Goal: Navigation & Orientation: Find specific page/section

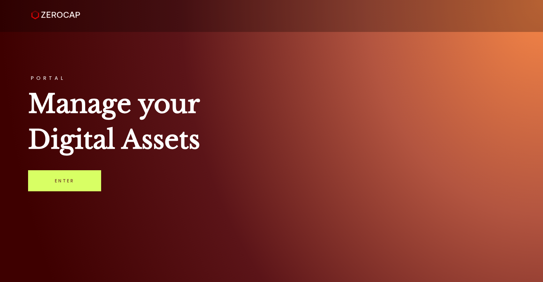
click at [54, 176] on link "Enter" at bounding box center [64, 180] width 73 height 21
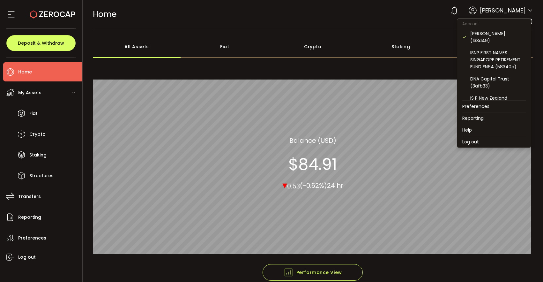
click at [528, 12] on icon at bounding box center [530, 10] width 5 height 5
click at [496, 75] on div "DNA Capital Trust (3afb33)" at bounding box center [499, 82] width 56 height 14
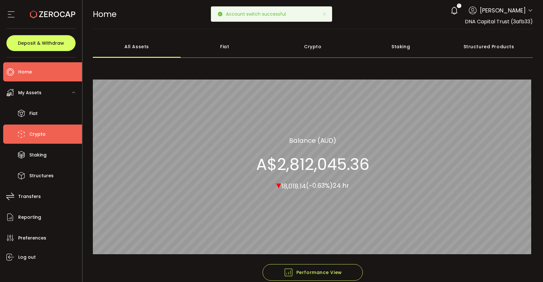
click at [33, 131] on span "Crypto" at bounding box center [37, 134] width 16 height 9
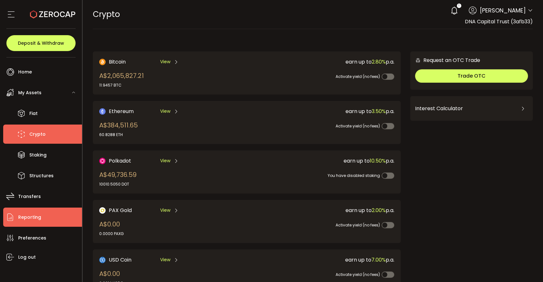
click at [37, 214] on span "Reporting" at bounding box center [29, 217] width 23 height 9
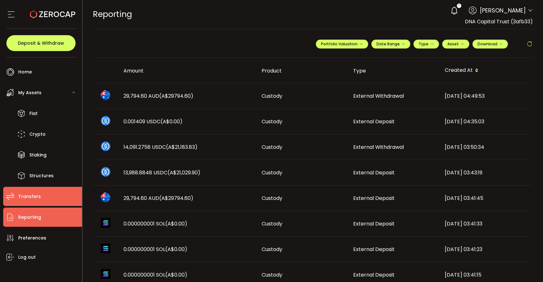
click at [43, 196] on li "Transfers" at bounding box center [42, 196] width 79 height 19
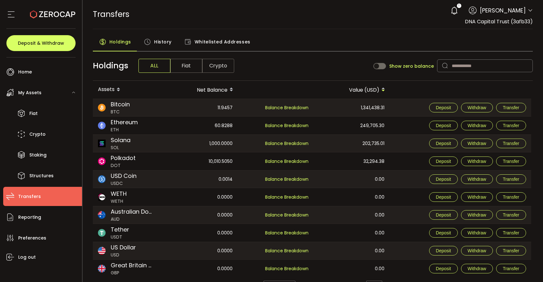
click at [157, 39] on span "History" at bounding box center [163, 41] width 18 height 13
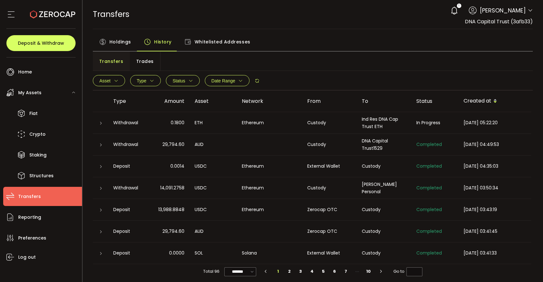
click at [100, 122] on icon at bounding box center [101, 123] width 4 height 4
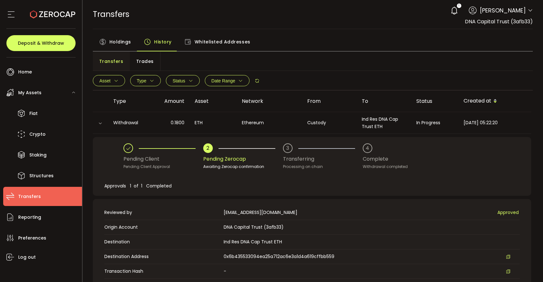
click at [363, 125] on div "Ind Res DNA Cap Trust ETH" at bounding box center [384, 123] width 55 height 15
click at [101, 122] on icon at bounding box center [100, 123] width 4 height 4
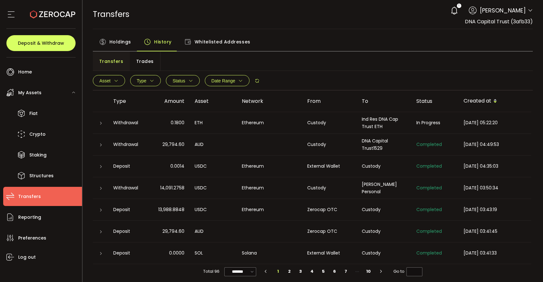
click at [372, 122] on div "Ind Res DNA Cap Trust ETH" at bounding box center [384, 123] width 55 height 15
click at [376, 120] on div "Ind Res DNA Cap Trust ETH" at bounding box center [384, 123] width 55 height 15
click at [363, 128] on div "Ind Res DNA Cap Trust ETH" at bounding box center [384, 123] width 55 height 15
click at [209, 43] on span "Whitelisted Addresses" at bounding box center [223, 41] width 56 height 13
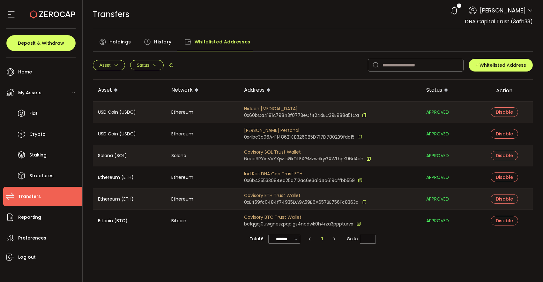
click at [360, 180] on icon at bounding box center [360, 180] width 4 height 7
click at [160, 43] on span "History" at bounding box center [163, 41] width 18 height 13
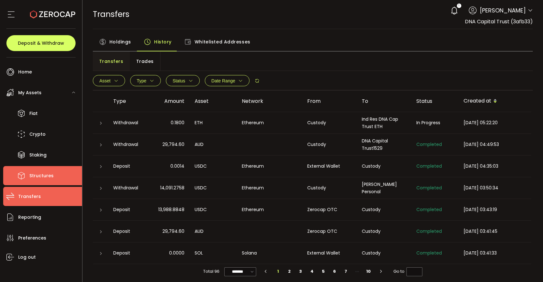
click at [38, 175] on span "Structures" at bounding box center [41, 175] width 24 height 9
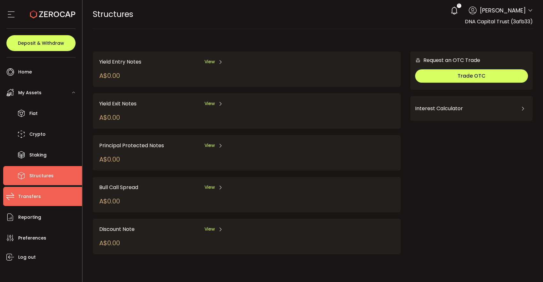
click at [40, 192] on li "Transfers" at bounding box center [42, 196] width 79 height 19
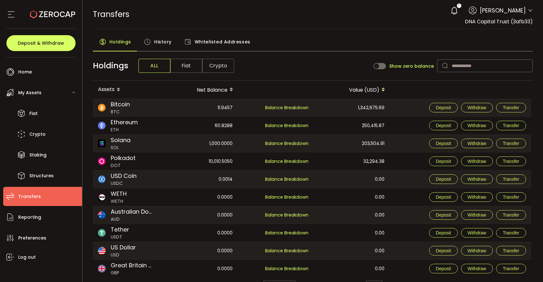
click at [167, 44] on span "History" at bounding box center [163, 41] width 18 height 13
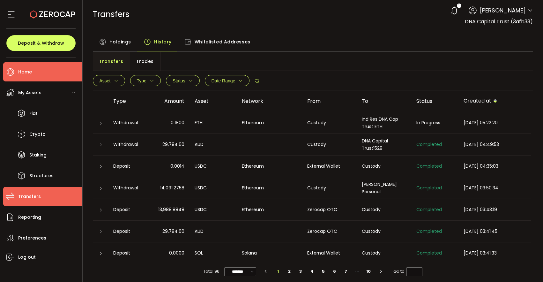
click at [26, 73] on span "Home" at bounding box center [25, 71] width 14 height 9
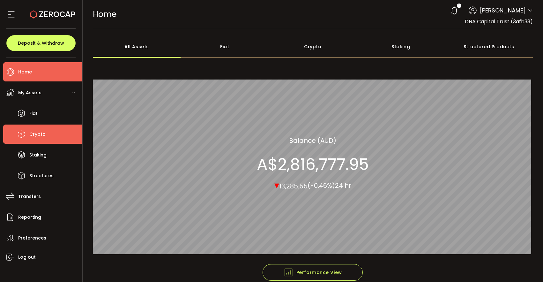
click at [40, 131] on span "Crypto" at bounding box center [37, 134] width 16 height 9
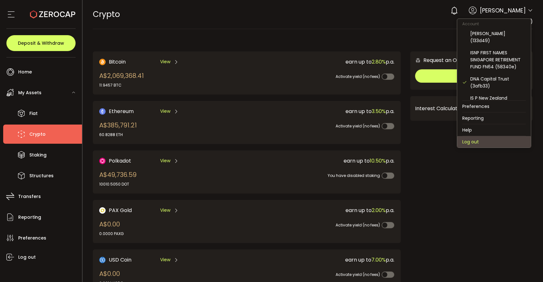
click at [479, 140] on li "Log out" at bounding box center [494, 141] width 74 height 11
